Goal: Task Accomplishment & Management: Use online tool/utility

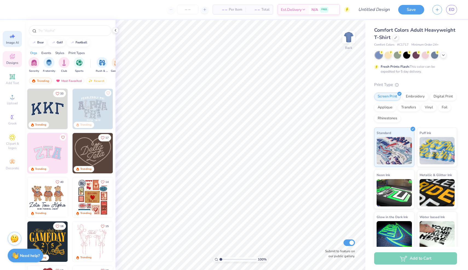
click at [14, 44] on span "Image AI" at bounding box center [12, 42] width 13 height 4
select select "4"
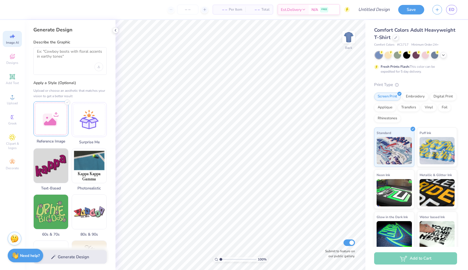
click at [54, 125] on div at bounding box center [50, 118] width 35 height 35
click at [51, 113] on img at bounding box center [51, 119] width 34 height 34
click at [86, 129] on div at bounding box center [89, 118] width 35 height 35
click at [56, 118] on img at bounding box center [51, 119] width 34 height 34
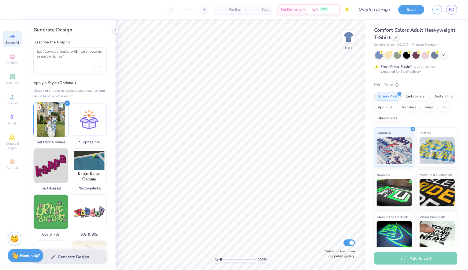
click at [56, 66] on div at bounding box center [69, 61] width 73 height 28
click at [59, 57] on textarea at bounding box center [70, 56] width 66 height 14
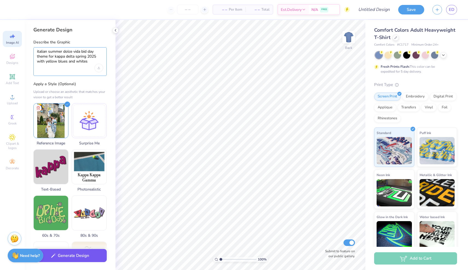
type textarea "italian summer dolce vida bid day theme for kappa delta spring 2025 with yellow…"
click at [64, 259] on button "Generate Design" at bounding box center [69, 255] width 73 height 13
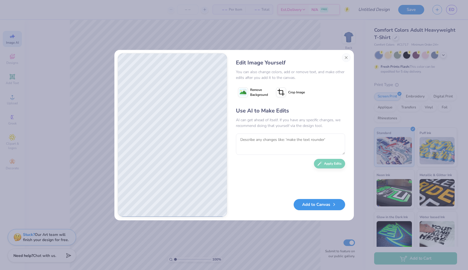
click at [307, 208] on button "Add to Canvas" at bounding box center [318, 204] width 51 height 11
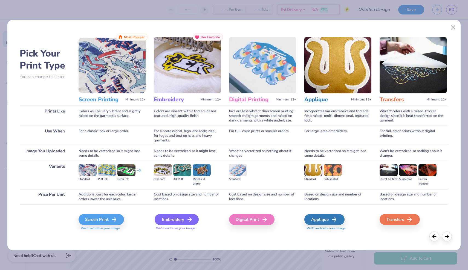
click at [186, 220] on icon at bounding box center [189, 220] width 7 height 7
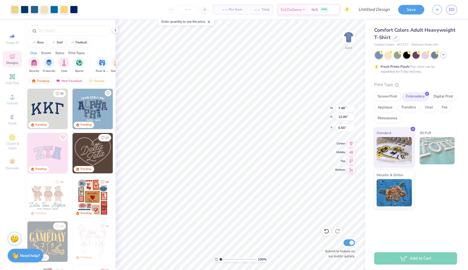
click at [445, 56] on icon at bounding box center [443, 54] width 4 height 4
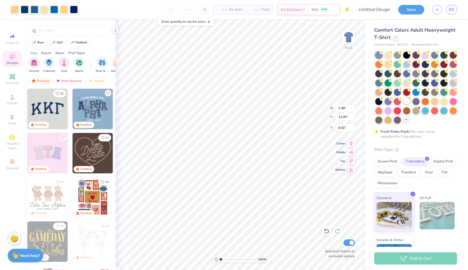
click at [405, 105] on div at bounding box center [406, 101] width 7 height 7
type input "3.31"
click at [351, 39] on img at bounding box center [348, 37] width 22 height 22
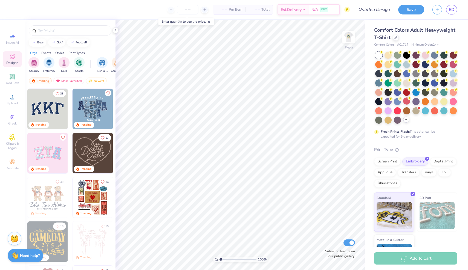
click at [351, 39] on img at bounding box center [348, 37] width 11 height 11
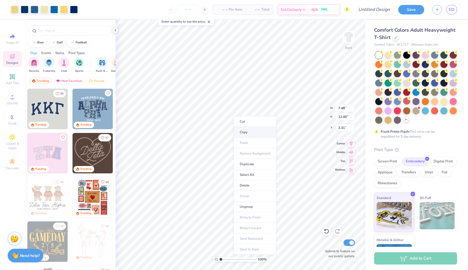
click at [236, 133] on li "Copy" at bounding box center [254, 132] width 43 height 11
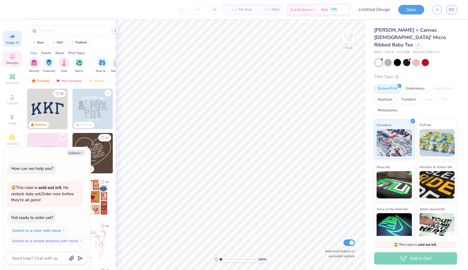
click at [13, 39] on icon at bounding box center [12, 36] width 7 height 7
type textarea "x"
select select "4"
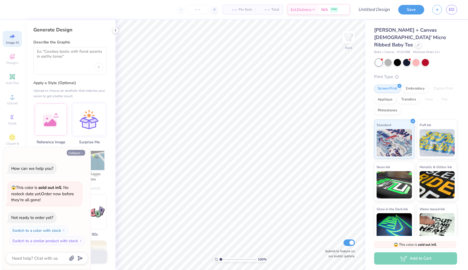
click at [80, 156] on button "Collapse" at bounding box center [76, 153] width 18 height 6
type textarea "x"
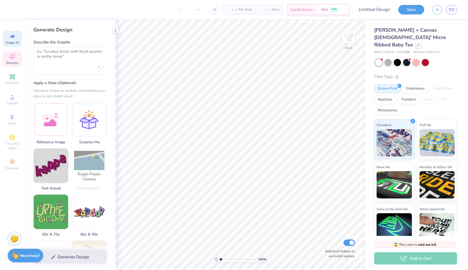
click at [10, 64] on span "Designs" at bounding box center [12, 63] width 12 height 4
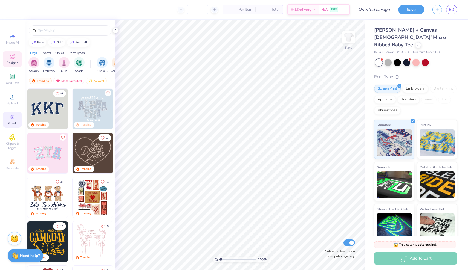
click at [15, 125] on span "Greek" at bounding box center [12, 123] width 8 height 4
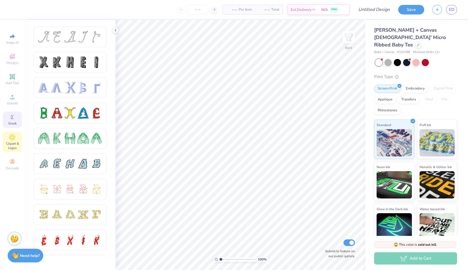
click at [15, 140] on icon at bounding box center [12, 137] width 6 height 7
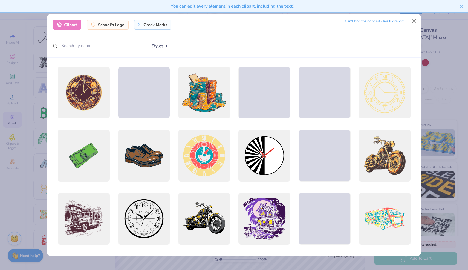
click at [0, 62] on div "Clipart School's Logo Greek Marks Can’t find the right art? We’ll draw it. Styl…" at bounding box center [234, 135] width 468 height 270
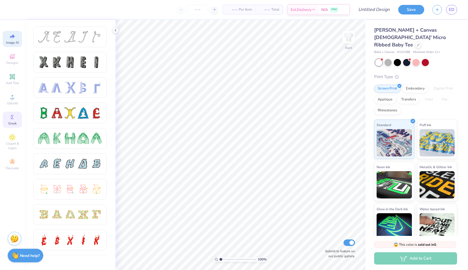
click at [9, 42] on span "Image AI" at bounding box center [12, 42] width 13 height 4
select select "4"
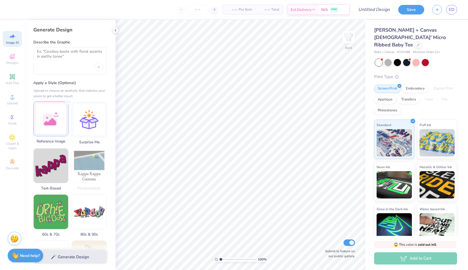
click at [60, 127] on div at bounding box center [50, 118] width 35 height 35
click at [80, 258] on div "Generate Design" at bounding box center [70, 257] width 91 height 27
click at [60, 130] on img at bounding box center [51, 119] width 34 height 34
click at [56, 111] on img at bounding box center [51, 119] width 34 height 34
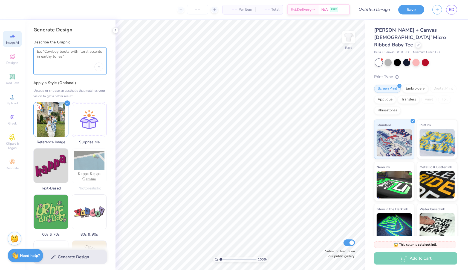
click at [75, 62] on textarea at bounding box center [70, 56] width 66 height 14
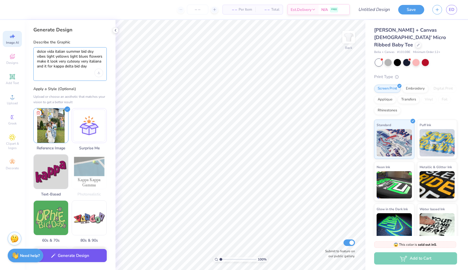
type textarea "dolce vida italian summer bid dsy vibes light yellows light blues flowers make …"
click at [94, 255] on button "Generate Design" at bounding box center [69, 255] width 73 height 13
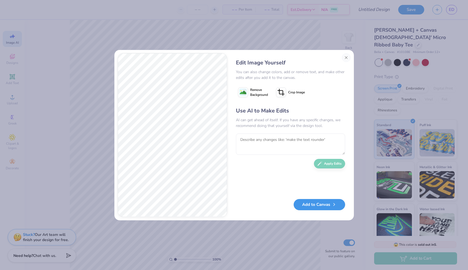
click at [311, 209] on button "Add to Canvas" at bounding box center [318, 204] width 51 height 11
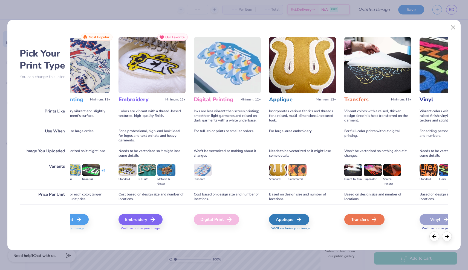
scroll to position [0, 31]
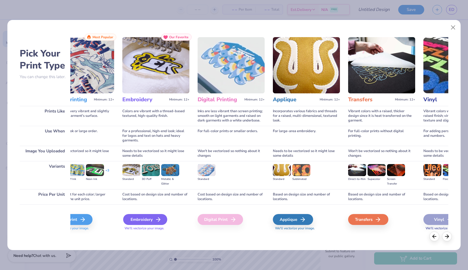
click at [145, 225] on div "Embroidery" at bounding box center [145, 219] width 44 height 11
click at [145, 221] on div "Embroidery" at bounding box center [145, 219] width 44 height 11
click at [147, 219] on div "Embroidery" at bounding box center [145, 219] width 44 height 11
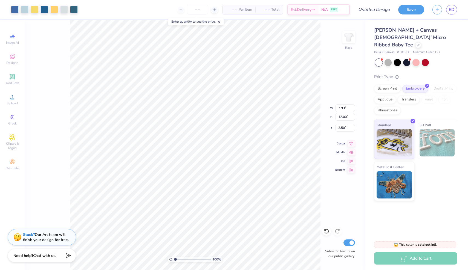
type input "3.00"
type input "5.95"
type input "9.00"
type input "3.39"
type input "1.34"
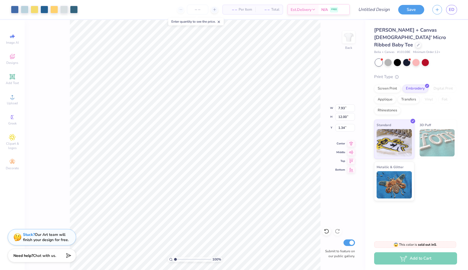
type input "4.64"
type input "7.01"
type input "6.32"
type input "7.93"
type input "12.00"
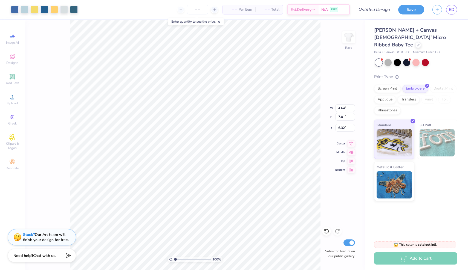
type input "2.50"
type input "4.20"
type input "5.58"
type input "8.44"
type input "4.44"
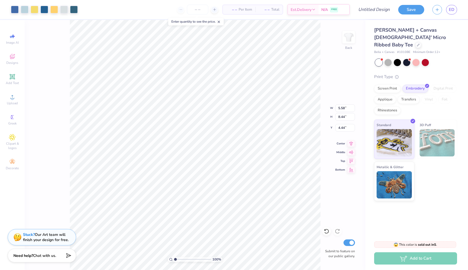
type input "6.20"
type input "9.37"
type input "3.51"
type input "7.53"
type input "11.39"
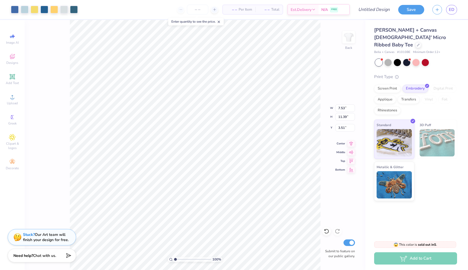
type input "3.00"
click at [16, 122] on span "Greek" at bounding box center [12, 123] width 8 height 4
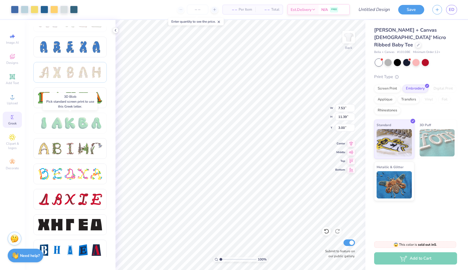
scroll to position [548, 0]
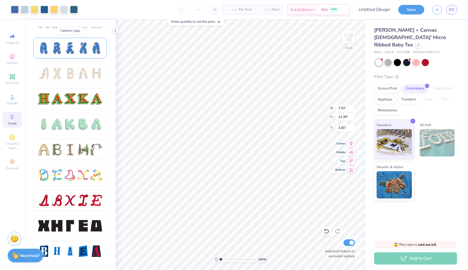
click at [96, 49] on div at bounding box center [95, 47] width 11 height 11
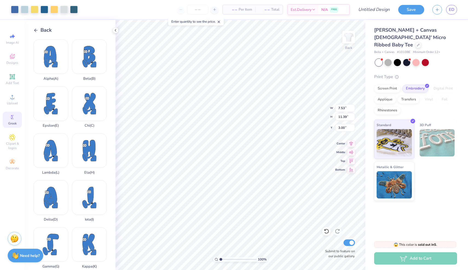
scroll to position [0, 0]
click at [45, 29] on span "Back" at bounding box center [45, 30] width 11 height 7
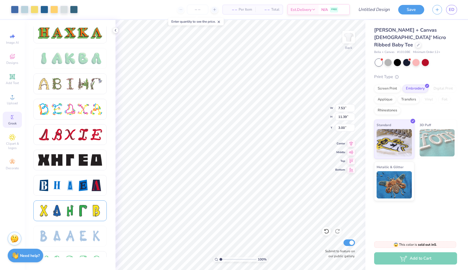
scroll to position [626, 0]
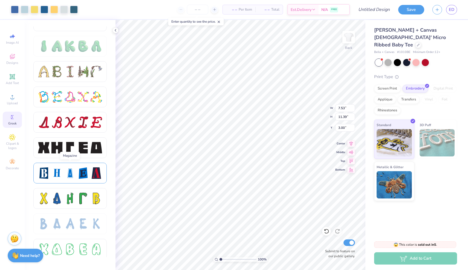
click at [75, 176] on div at bounding box center [69, 173] width 11 height 11
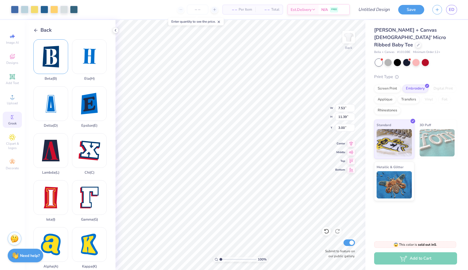
click at [56, 60] on div "Beta ( B )" at bounding box center [50, 60] width 35 height 42
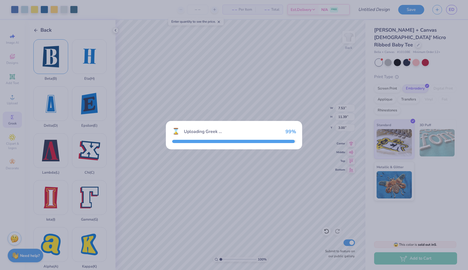
type input "2.25"
type input "2.97"
type input "7.02"
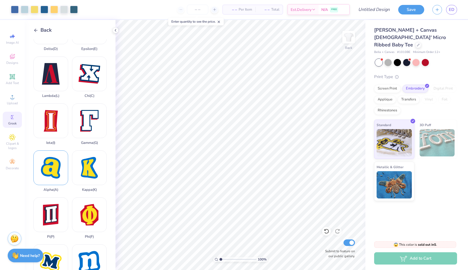
scroll to position [83, 0]
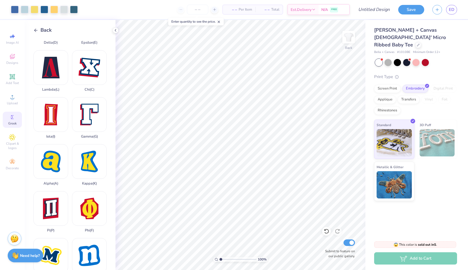
click at [42, 26] on div "Back Beta ( B ) Eta ( H ) Delta ( D ) Epsilon ( E ) Lambda ( L ) Chi ( C ) Iota…" at bounding box center [70, 145] width 91 height 250
click at [42, 28] on span "Back" at bounding box center [45, 30] width 11 height 7
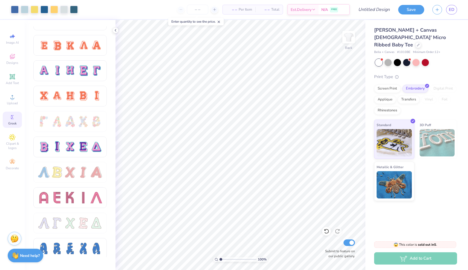
scroll to position [352, 0]
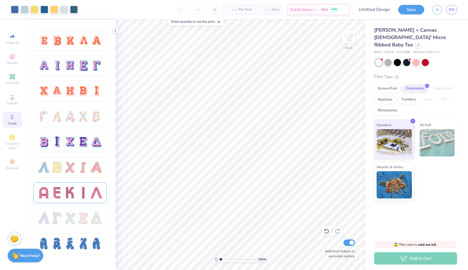
click at [68, 189] on div at bounding box center [69, 192] width 11 height 11
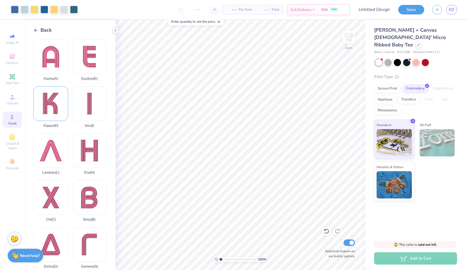
scroll to position [0, 0]
click at [57, 111] on div "Kappa ( K )" at bounding box center [50, 107] width 35 height 42
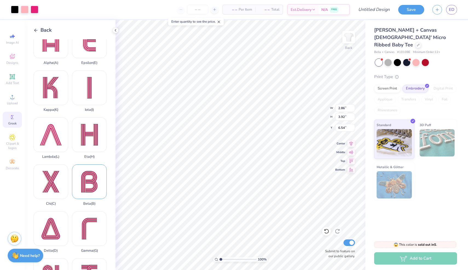
scroll to position [32, 0]
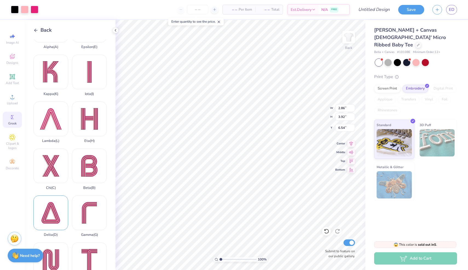
click at [41, 216] on div "Delta ( D )" at bounding box center [50, 217] width 35 height 42
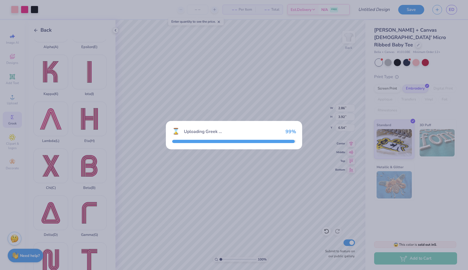
type input "3.35"
type input "3.90"
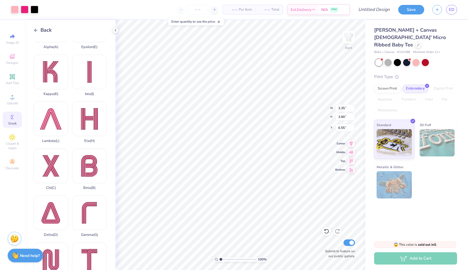
type input "10.32"
type input "2.86"
type input "3.92"
type input "2.09"
type input "3.35"
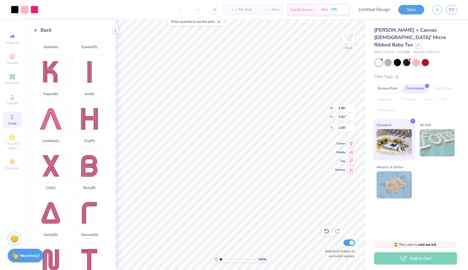
type input "3.90"
type input "5.42"
type input "7.53"
type input "11.39"
type input "3.37"
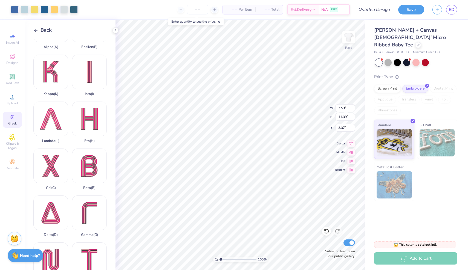
type input "3.35"
type input "3.90"
type input "5.42"
type input "2.28"
type input "2.66"
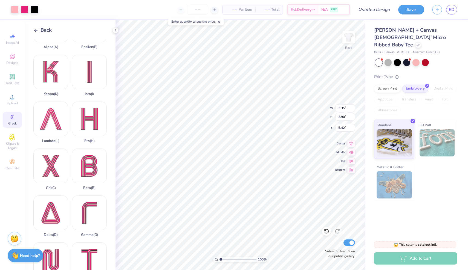
type input "6.66"
type input "2.86"
type input "3.92"
type input "2.09"
type input "2.56"
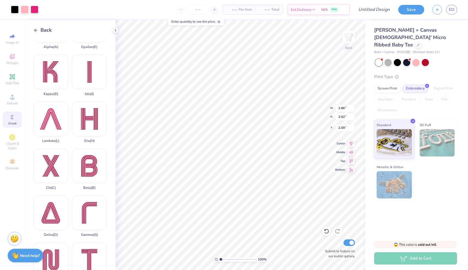
type input "3.51"
type input "2.28"
type input "2.66"
type input "4.28"
type input "2.56"
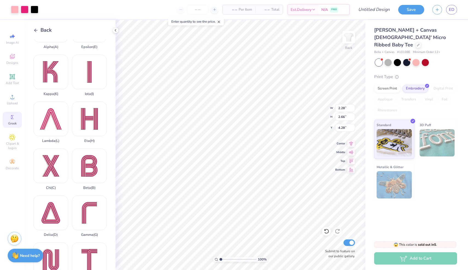
type input "3.51"
type input "2.09"
type input "2.28"
type input "3.13"
type input "2.48"
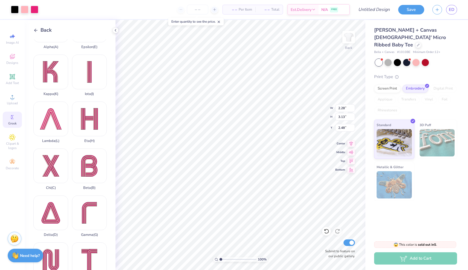
click at [14, 122] on span "Greek" at bounding box center [12, 123] width 8 height 4
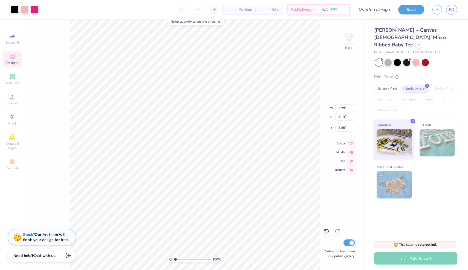
click at [15, 60] on div "Designs" at bounding box center [12, 59] width 19 height 16
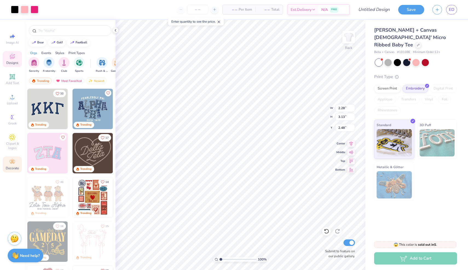
click at [15, 162] on icon at bounding box center [12, 162] width 7 height 7
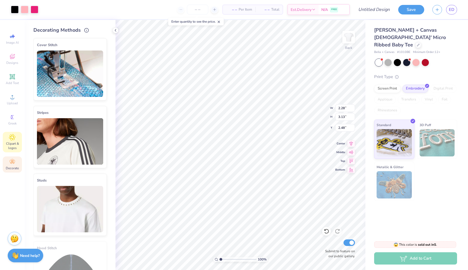
click at [14, 148] on span "Clipart & logos" at bounding box center [12, 146] width 19 height 9
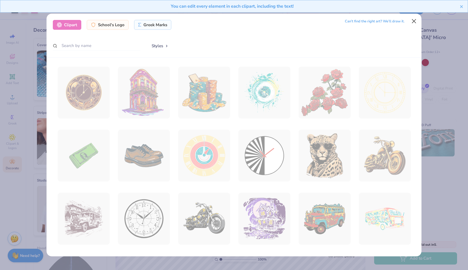
click at [416, 17] on button "Close" at bounding box center [413, 21] width 10 height 10
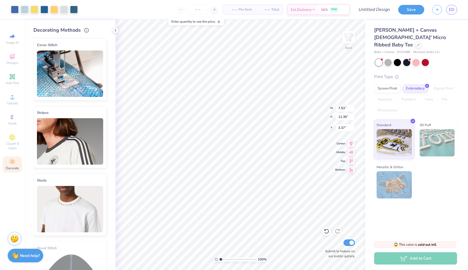
type input "3.34"
type input "2.45"
type input "3.67"
type input "5.03"
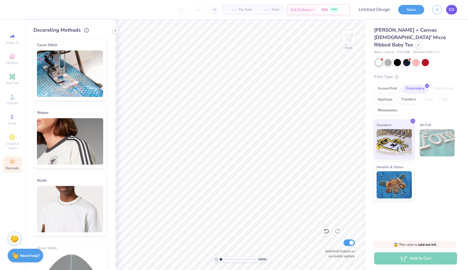
click at [452, 11] on span "ED" at bounding box center [450, 10] width 5 height 6
